Goal: Information Seeking & Learning: Learn about a topic

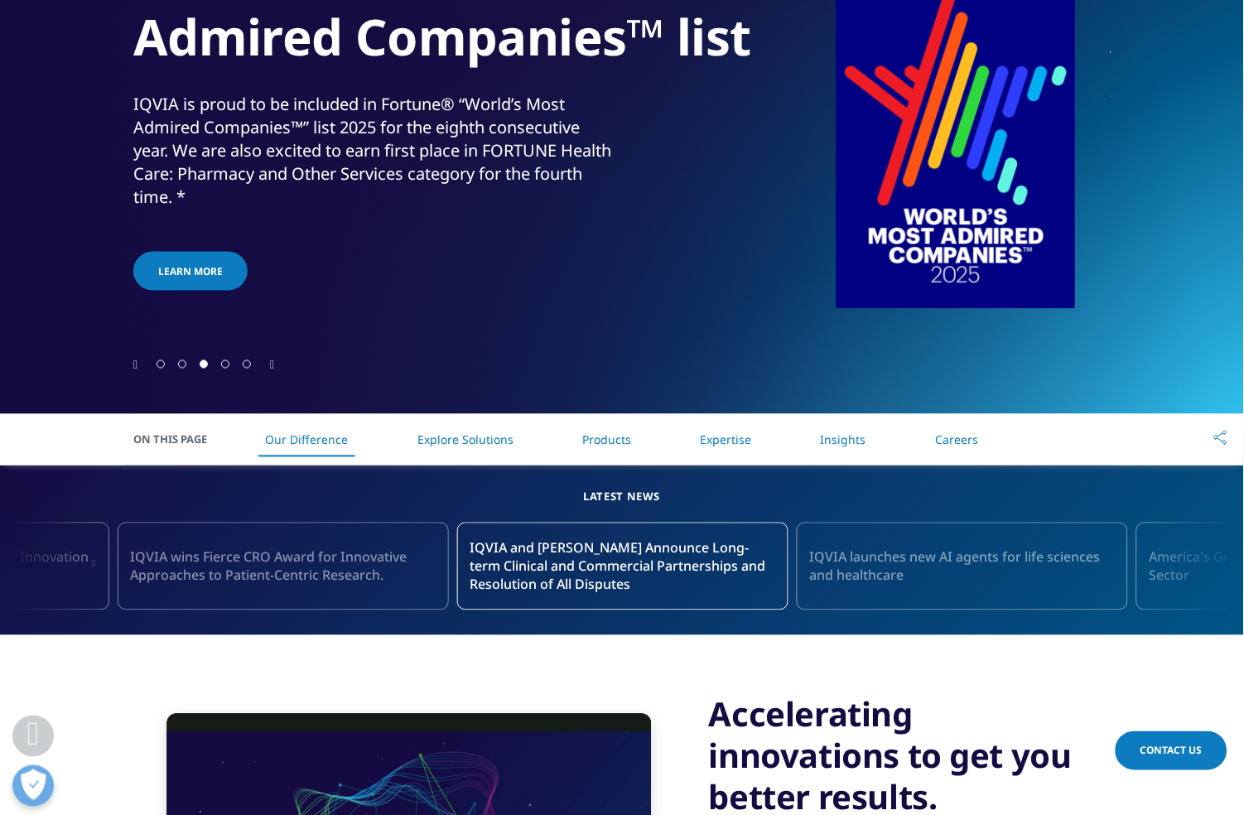
click at [843, 436] on link "Insights" at bounding box center [844, 440] width 46 height 16
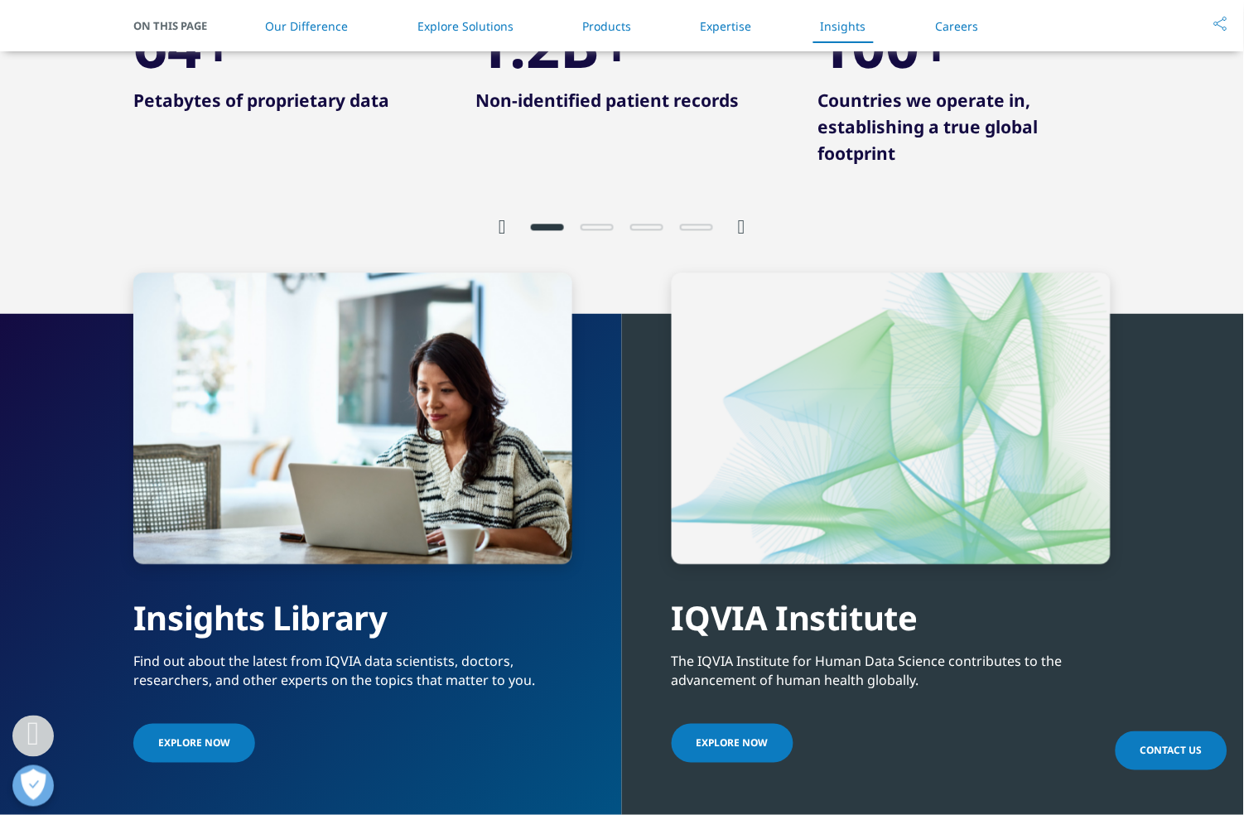
scroll to position [3581, 0]
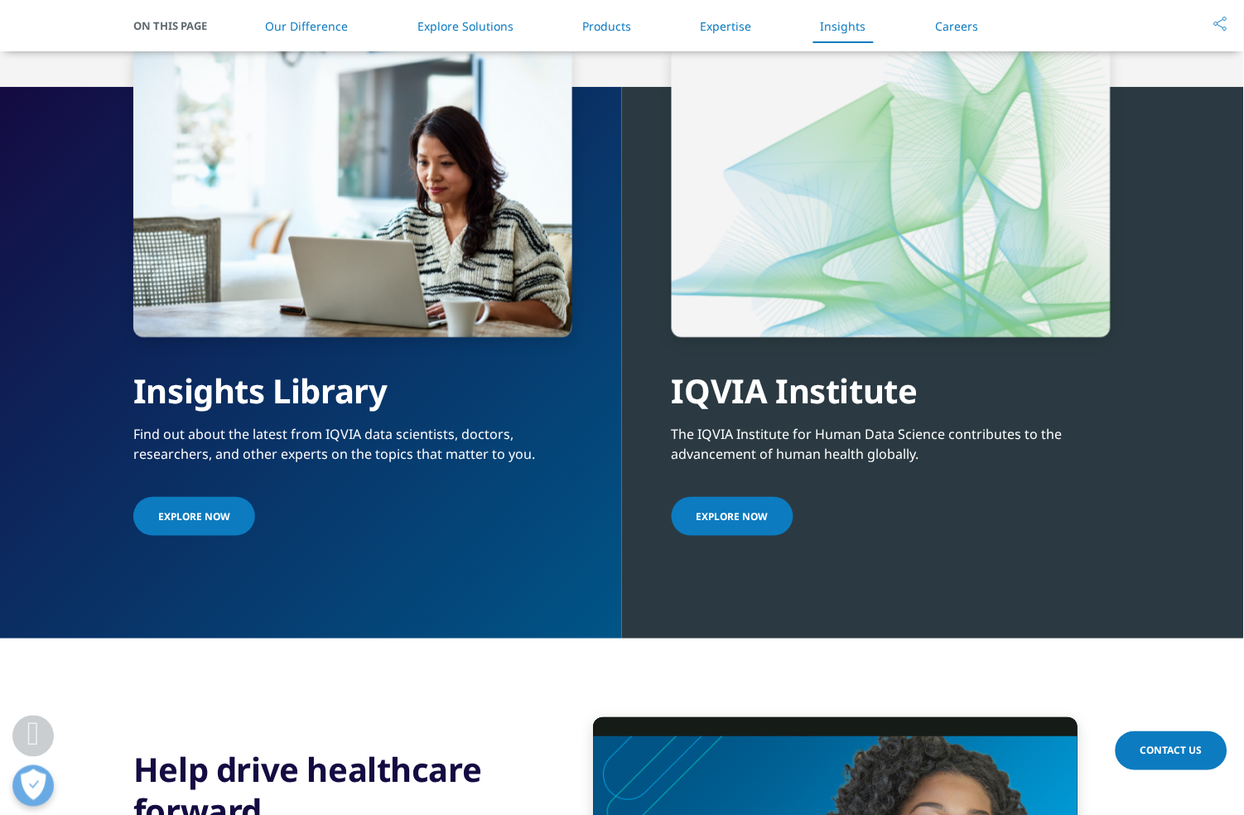
click at [196, 509] on span "Explore Now" at bounding box center [194, 516] width 72 height 14
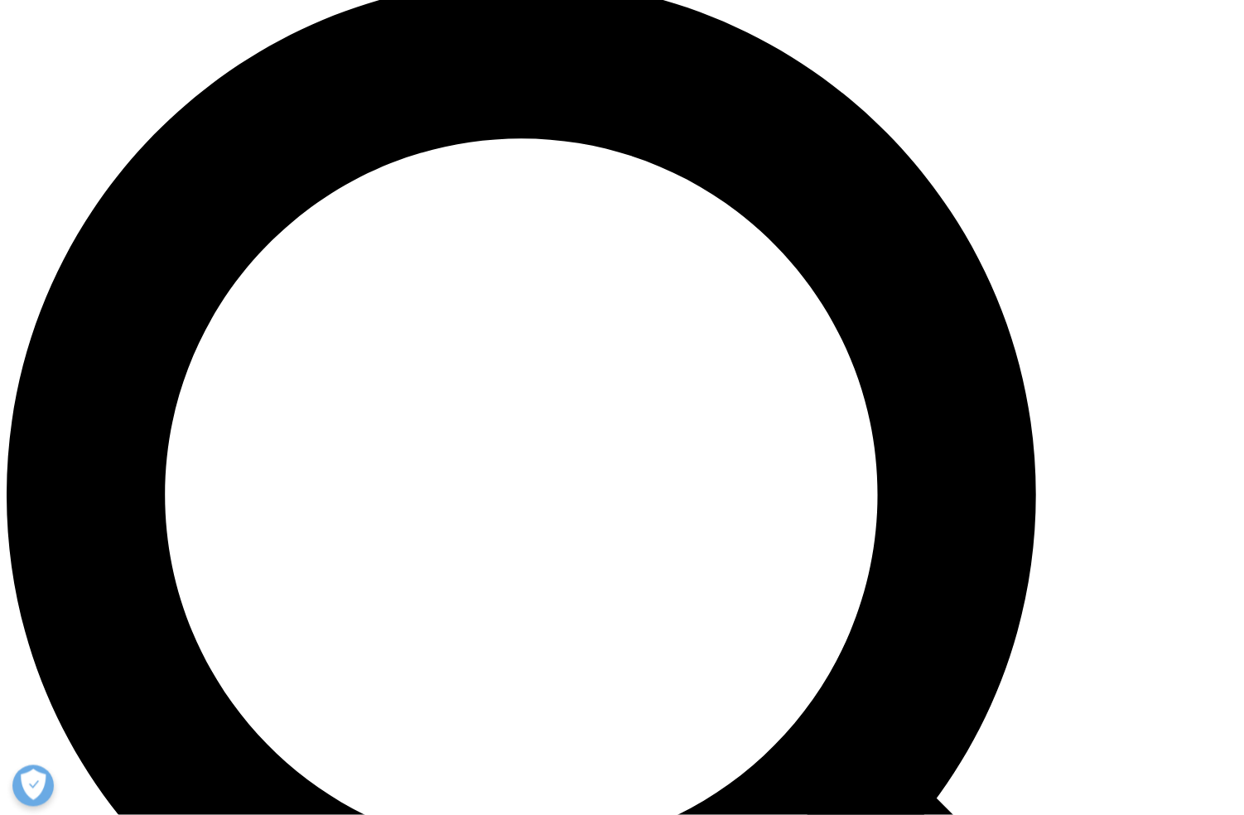
scroll to position [1348, 0]
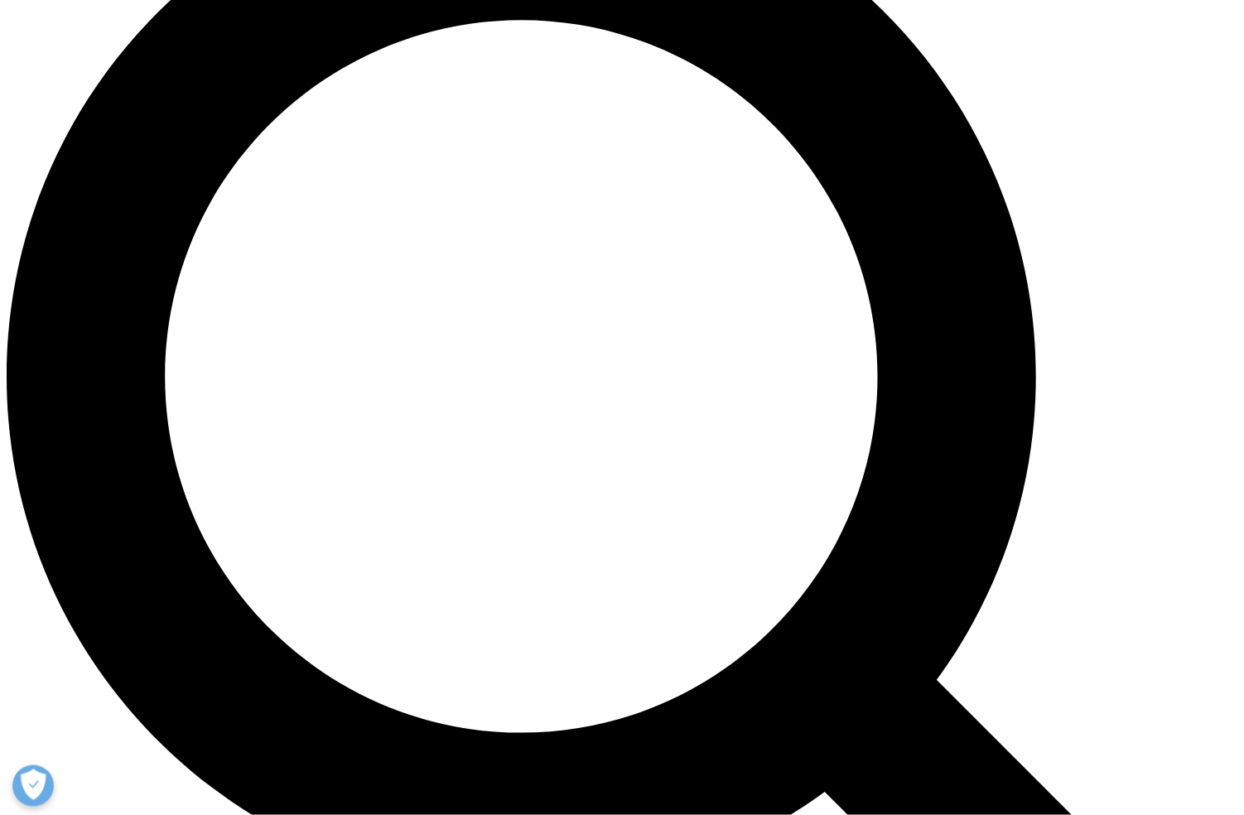
scroll to position [1348, 0]
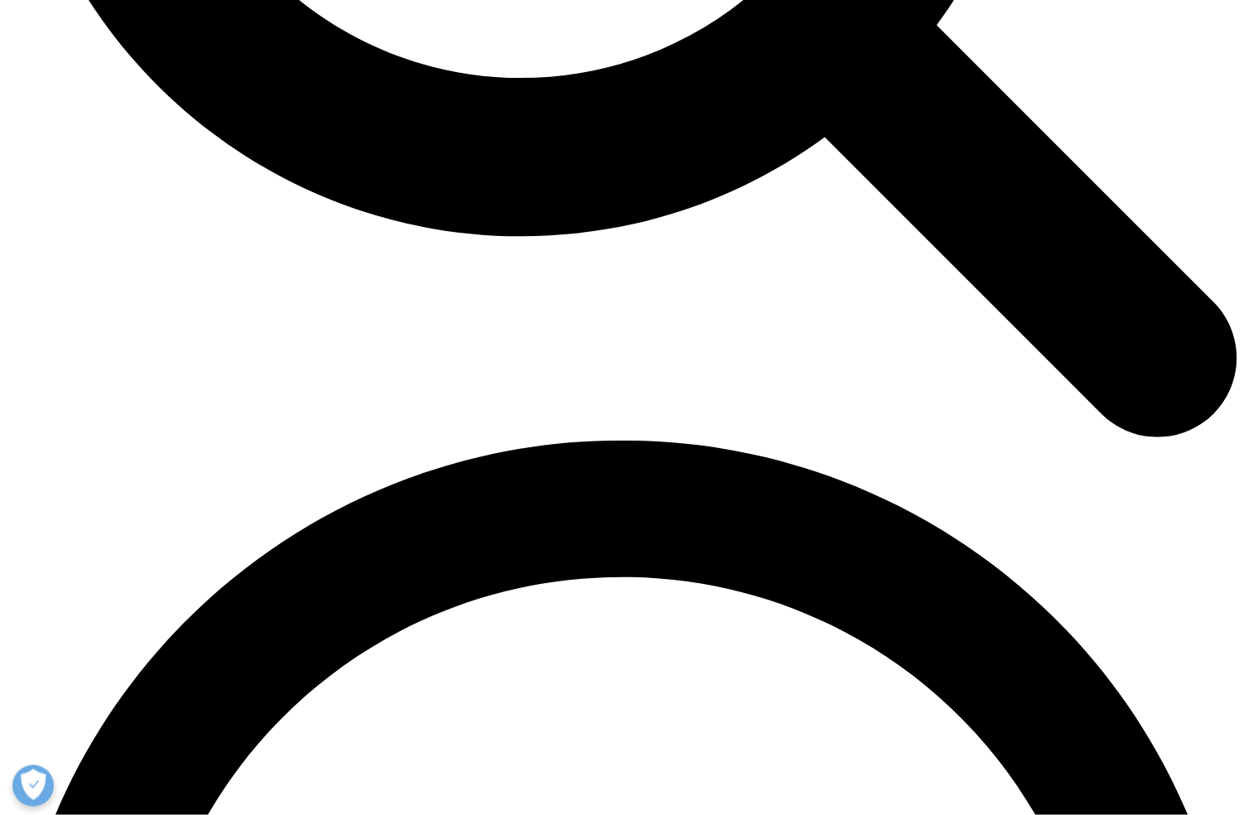
scroll to position [2313, 0]
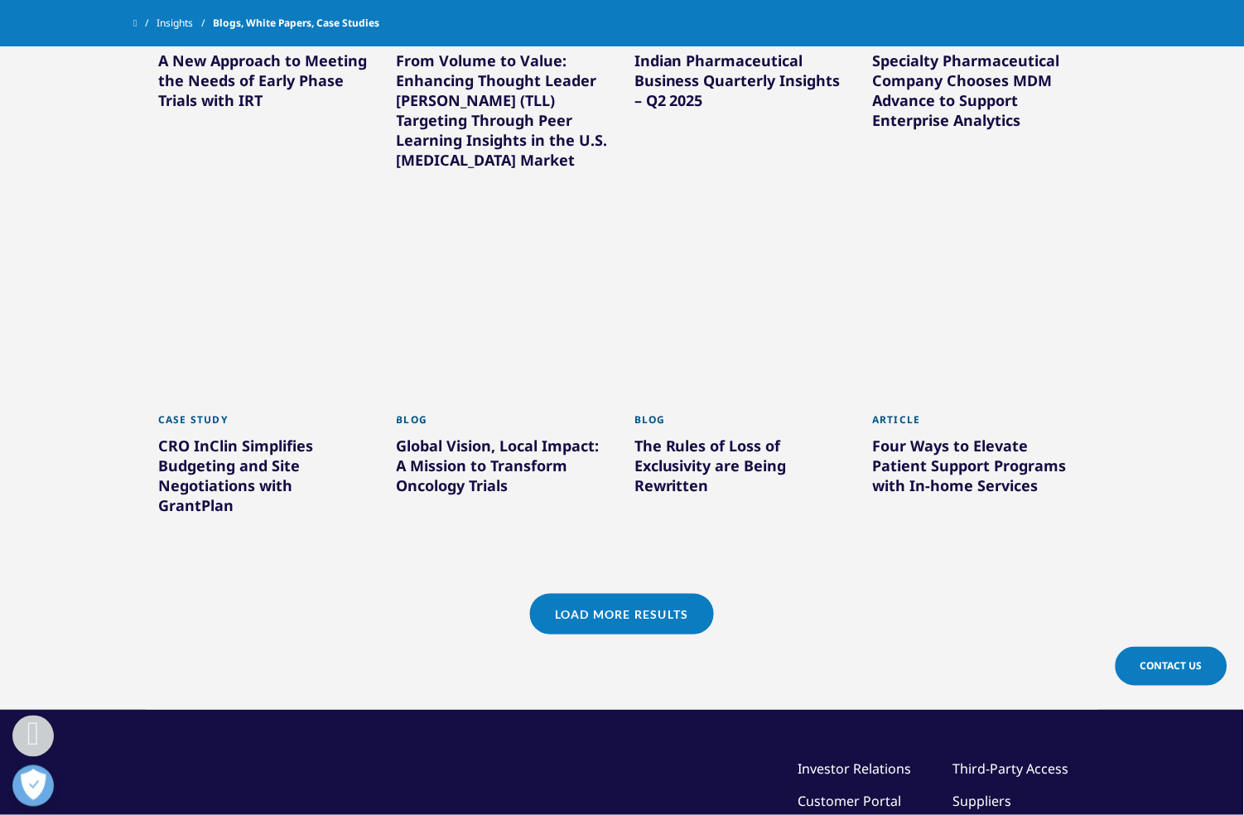
click at [620, 594] on link "Load More Results" at bounding box center [621, 614] width 183 height 41
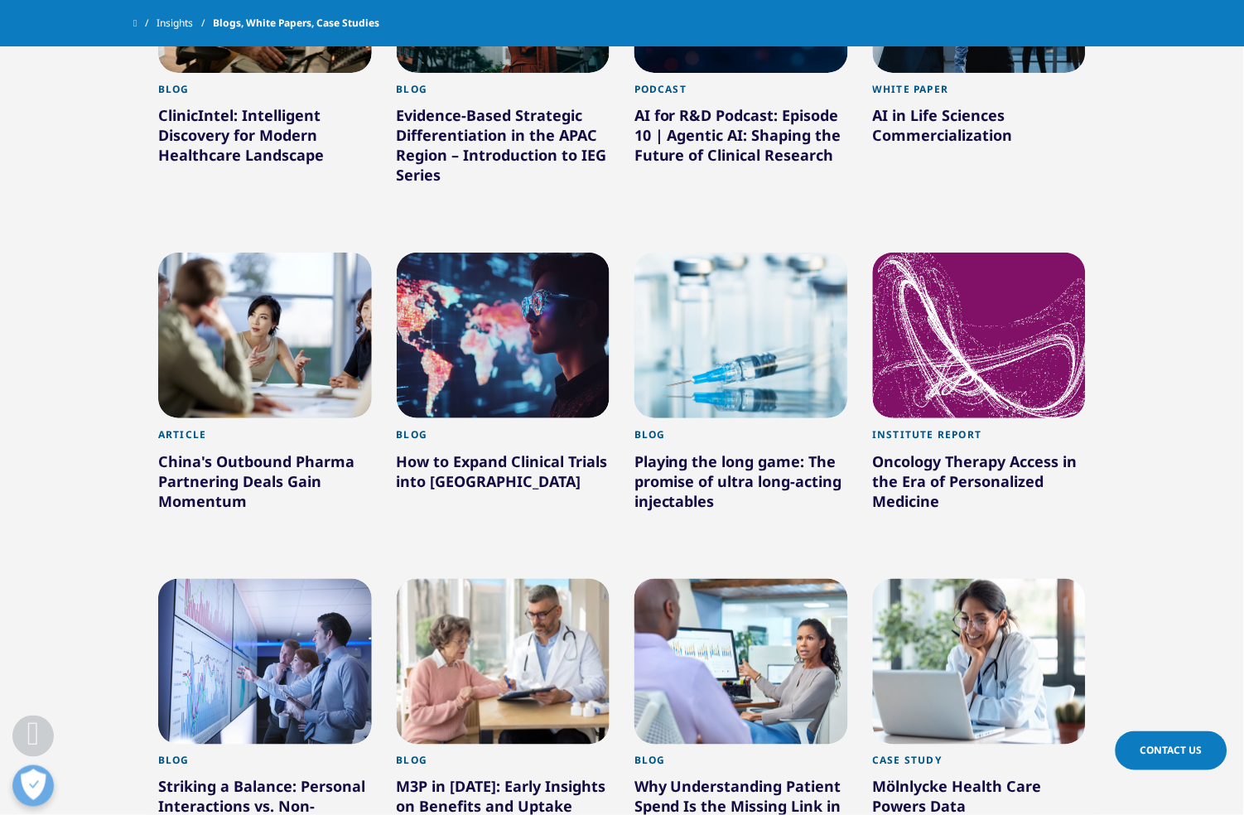
scroll to position [1005, 0]
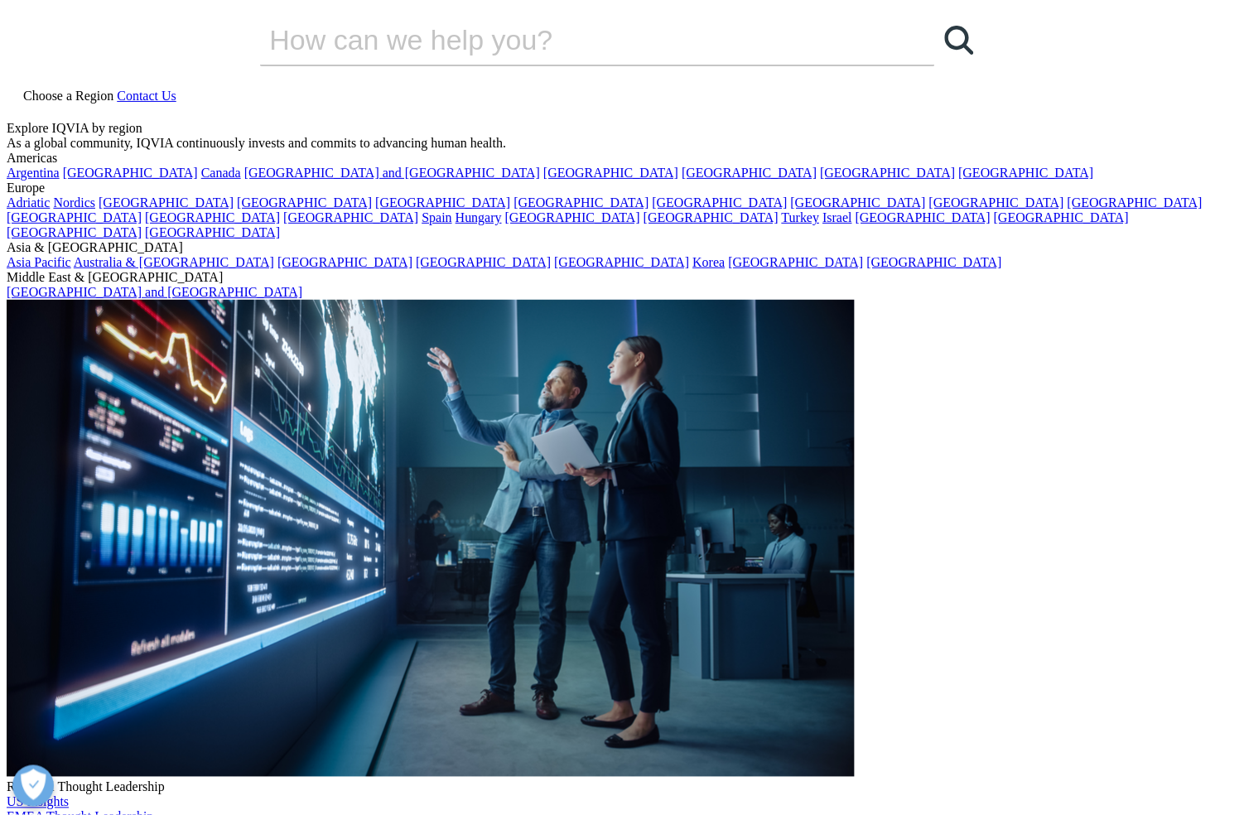
drag, startPoint x: 138, startPoint y: 220, endPoint x: 990, endPoint y: 303, distance: 856.0
copy div "A New Approach to Meeting the Needs of Early Phase Trials with IRT"
